Goal: Task Accomplishment & Management: Use online tool/utility

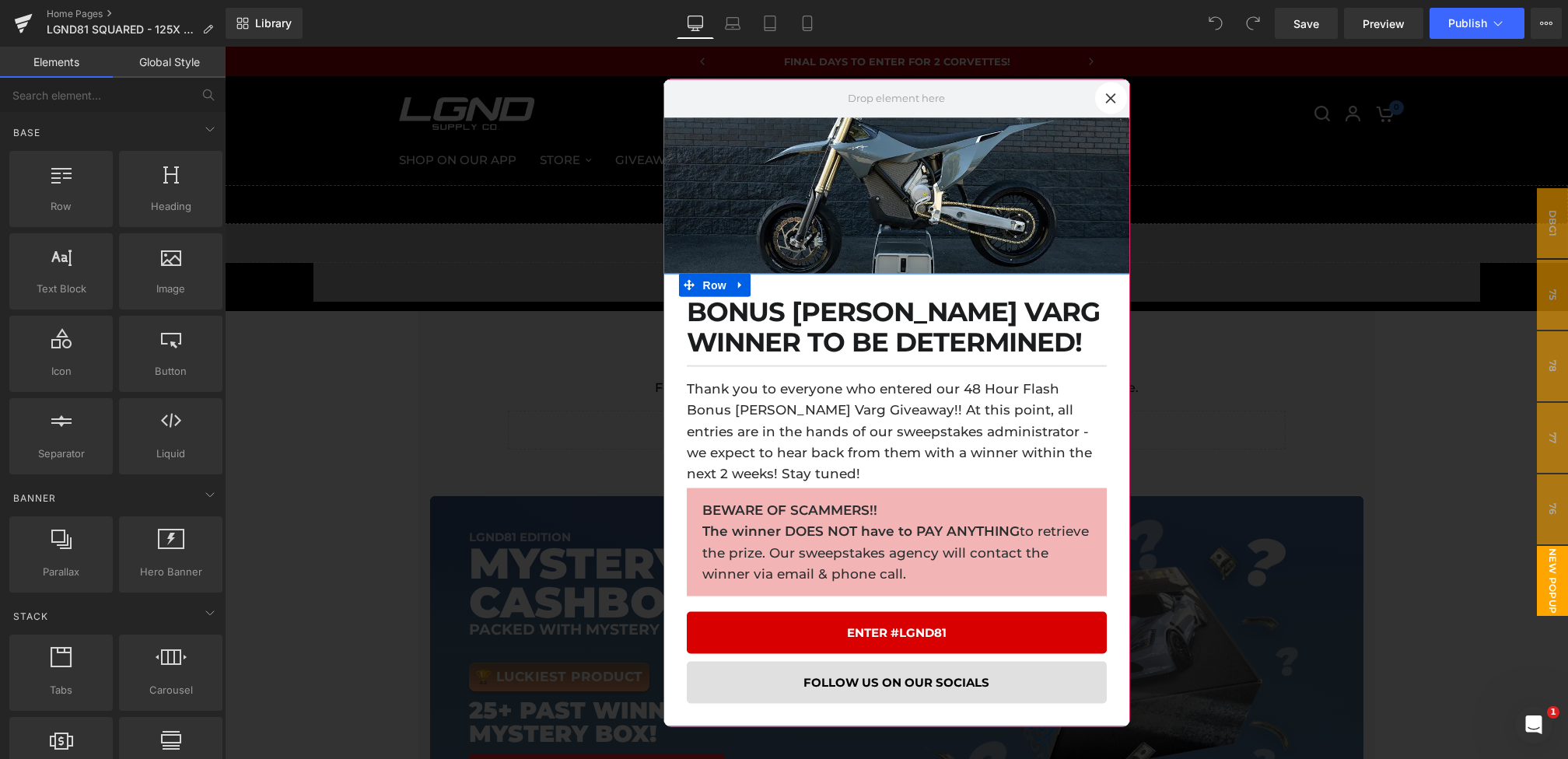
click at [644, 476] on div at bounding box center [896, 402] width 1343 height 712
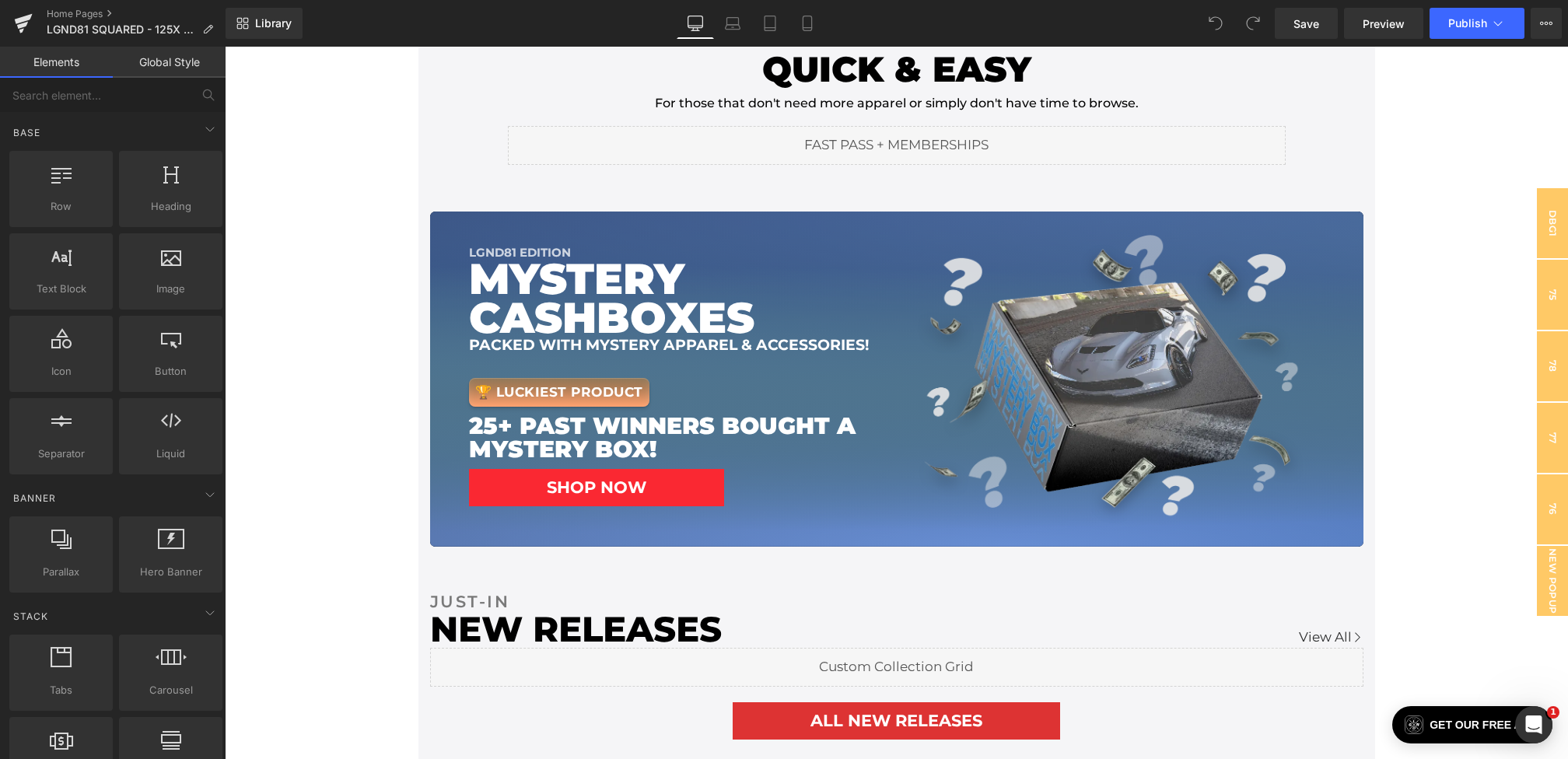
scroll to position [162, 0]
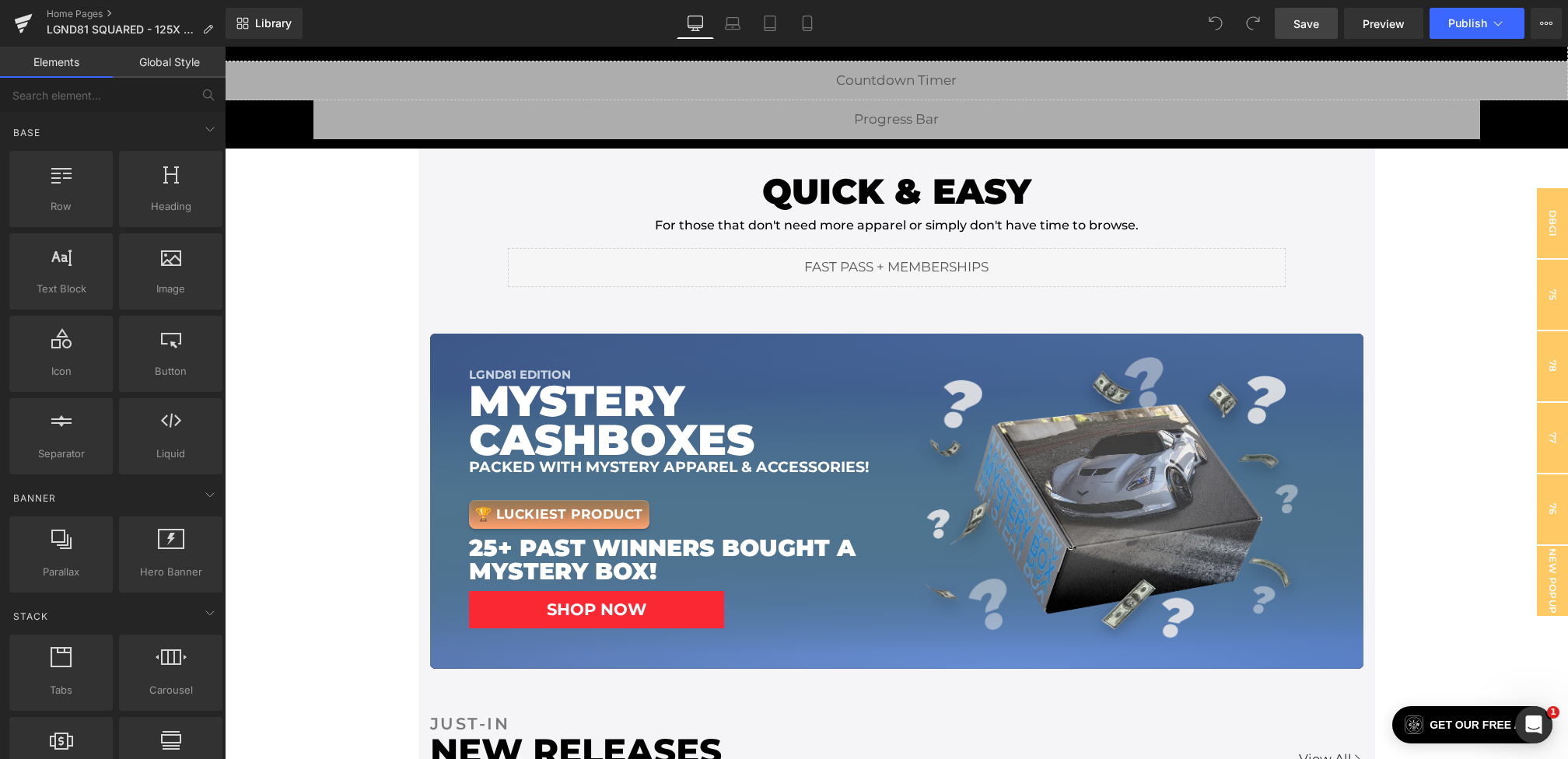
click at [1285, 33] on link "Save" at bounding box center [1306, 23] width 63 height 31
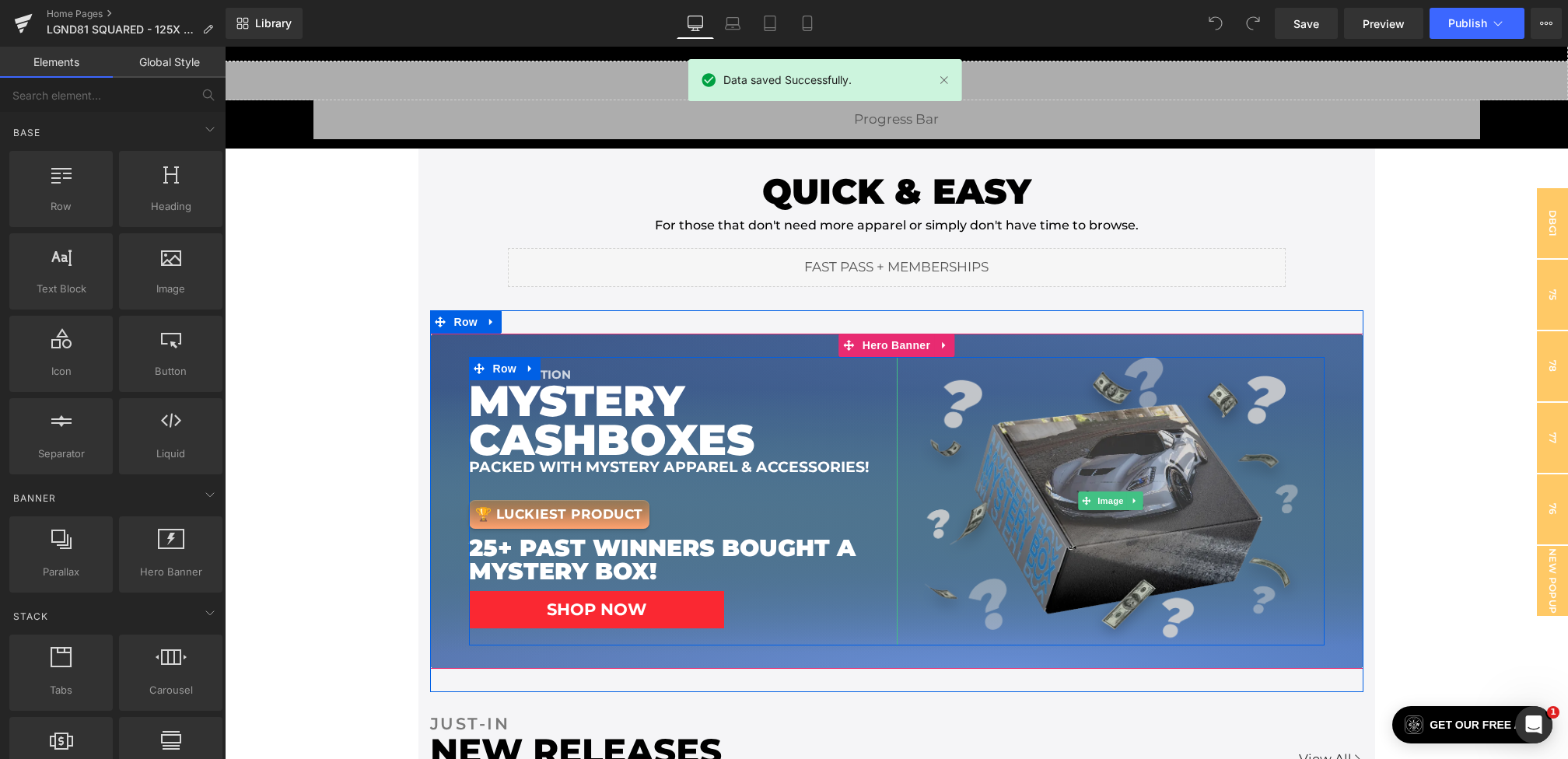
scroll to position [1276, 0]
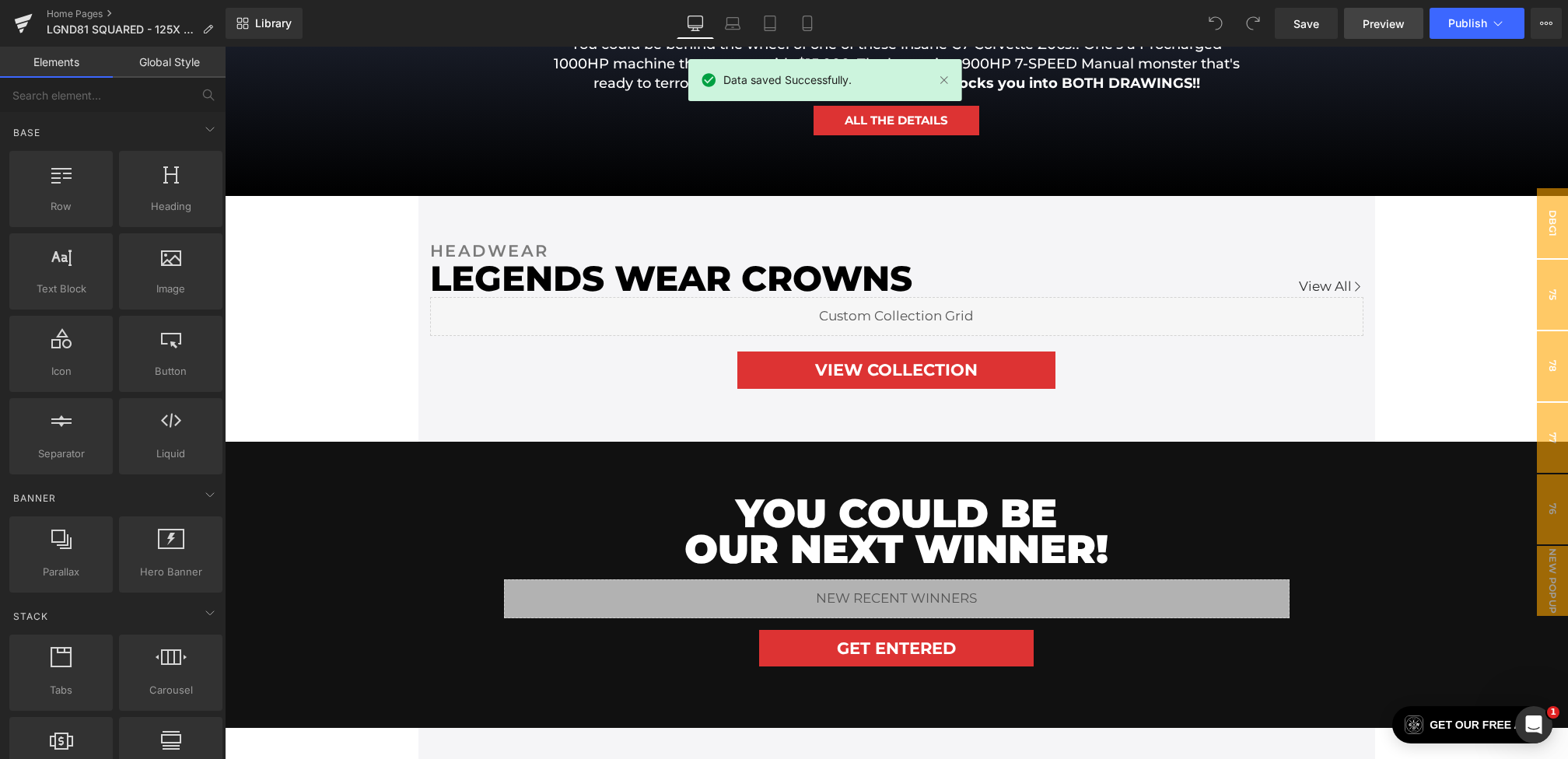
click at [1382, 33] on link "Preview" at bounding box center [1384, 23] width 79 height 31
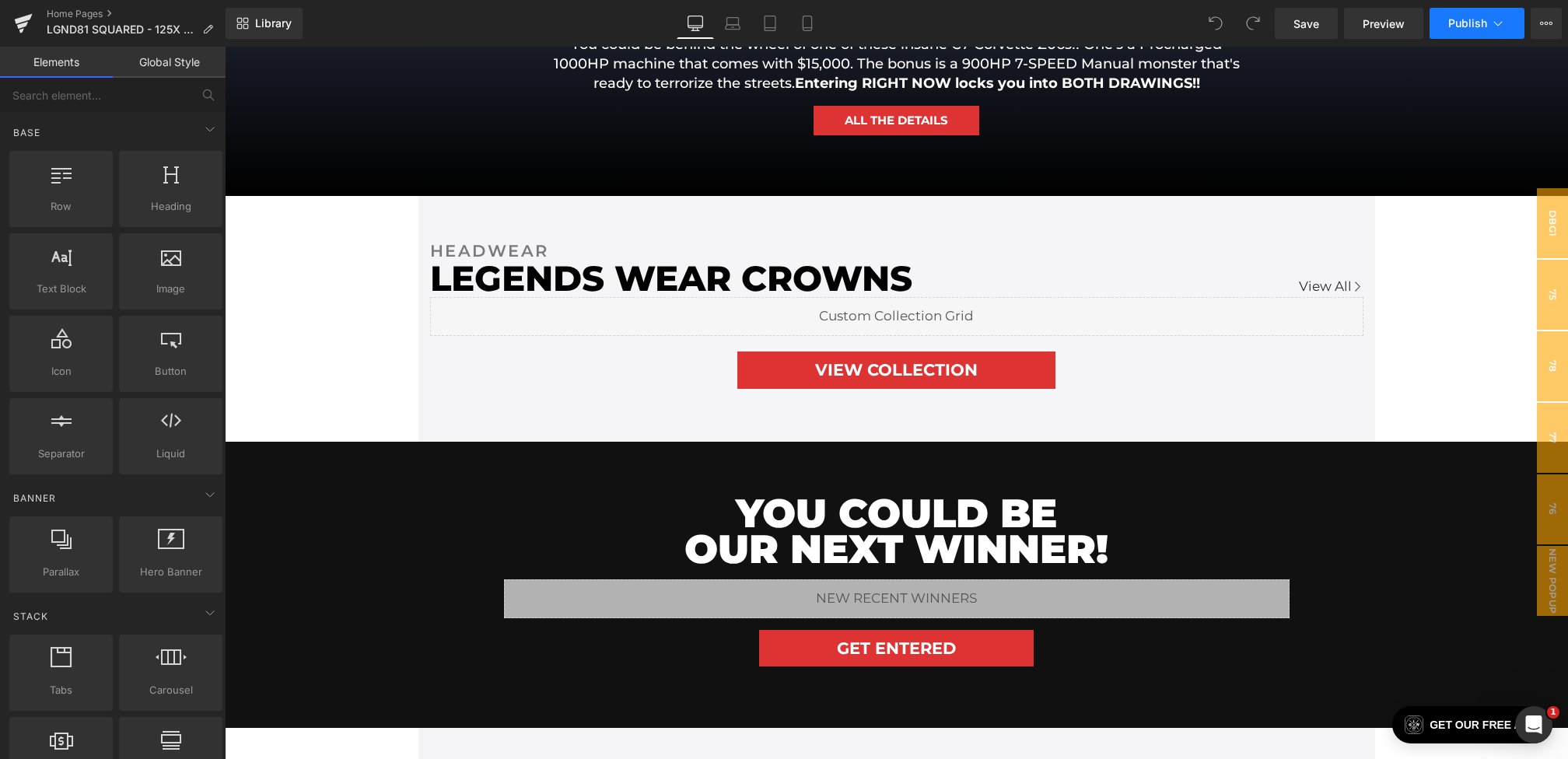
click at [1495, 19] on icon at bounding box center [1498, 23] width 15 height 15
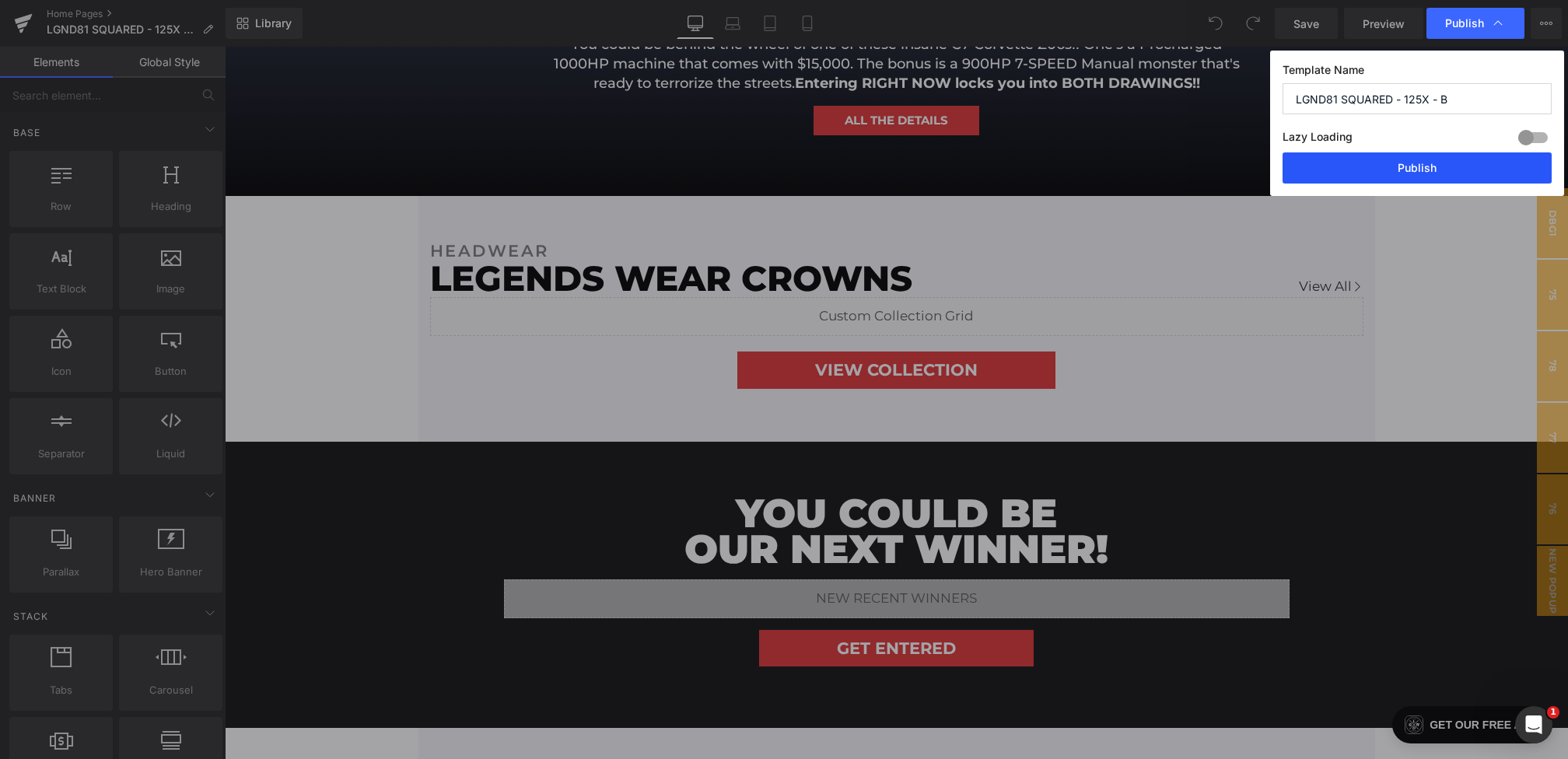
click at [1456, 162] on button "Publish" at bounding box center [1417, 168] width 269 height 31
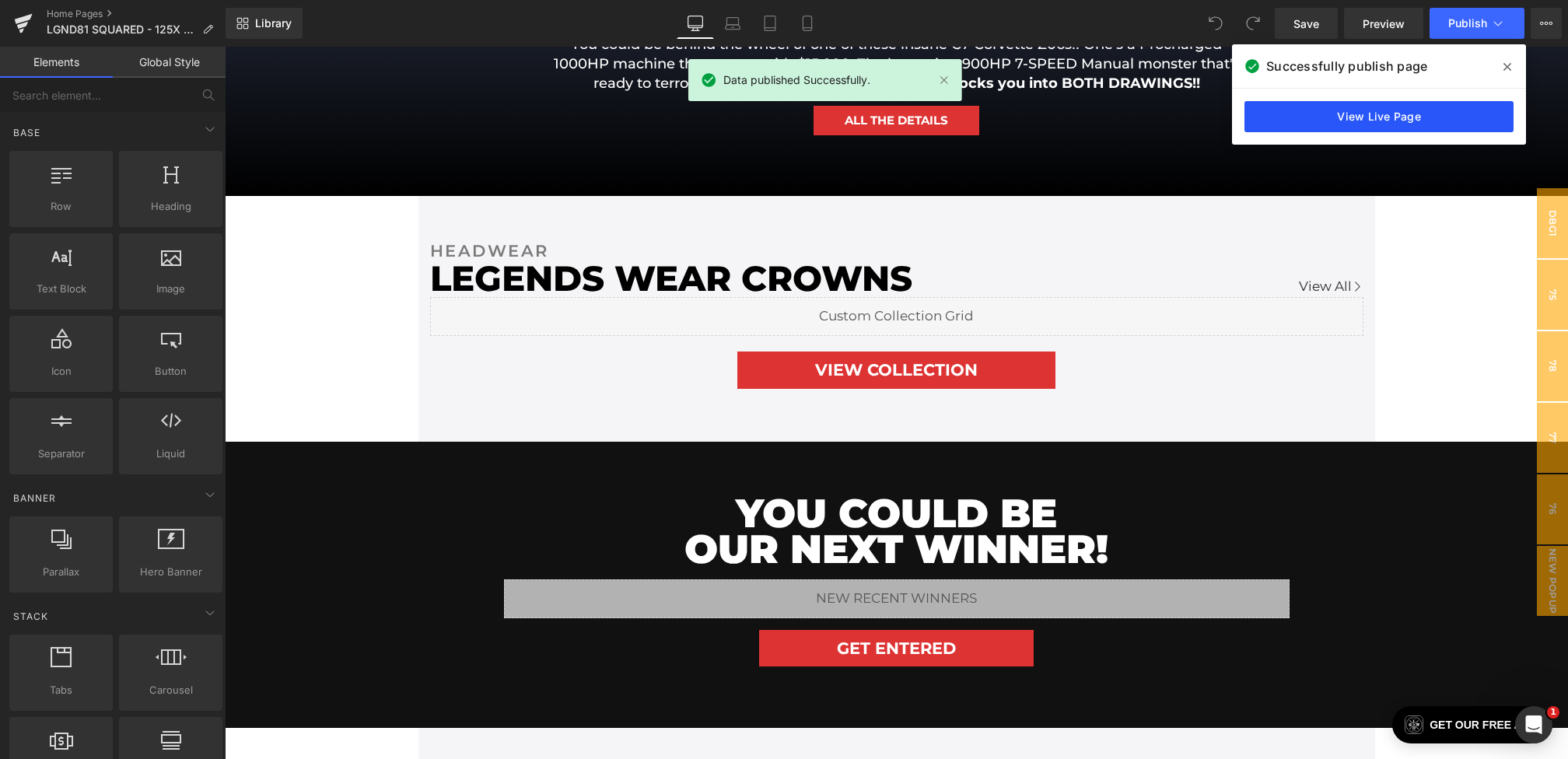
click at [1432, 117] on link "View Live Page" at bounding box center [1378, 116] width 269 height 31
